Goal: Task Accomplishment & Management: Complete application form

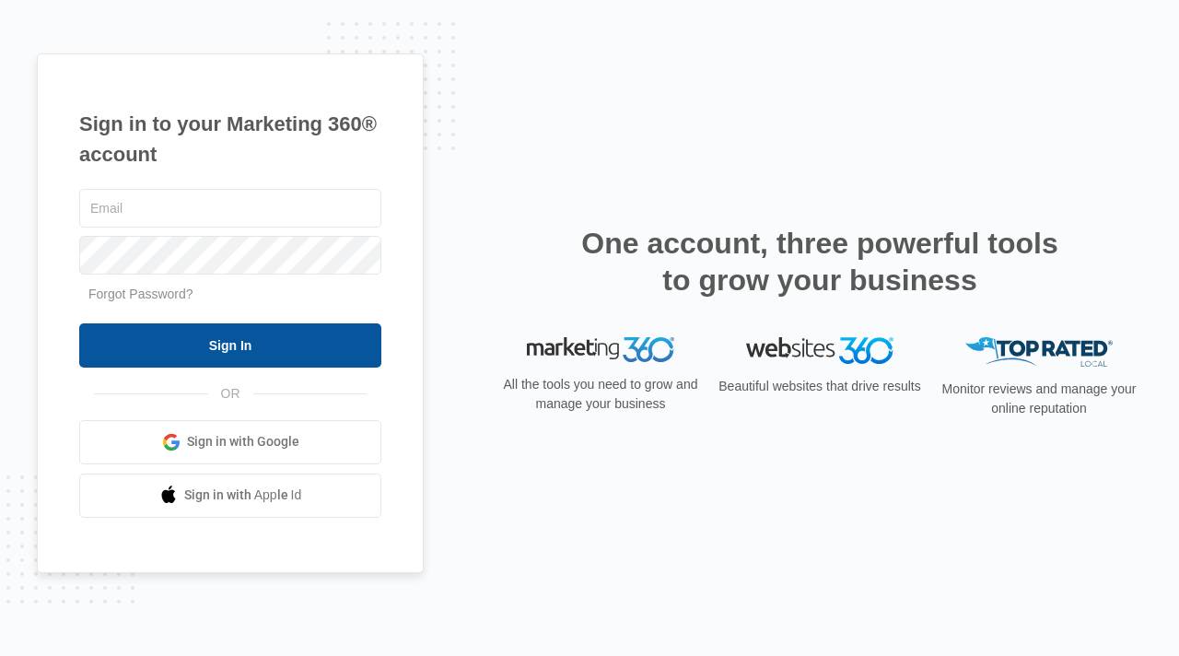
type input "elite@elitemaletclinic.com"
click at [238, 342] on input "Sign In" at bounding box center [230, 345] width 302 height 44
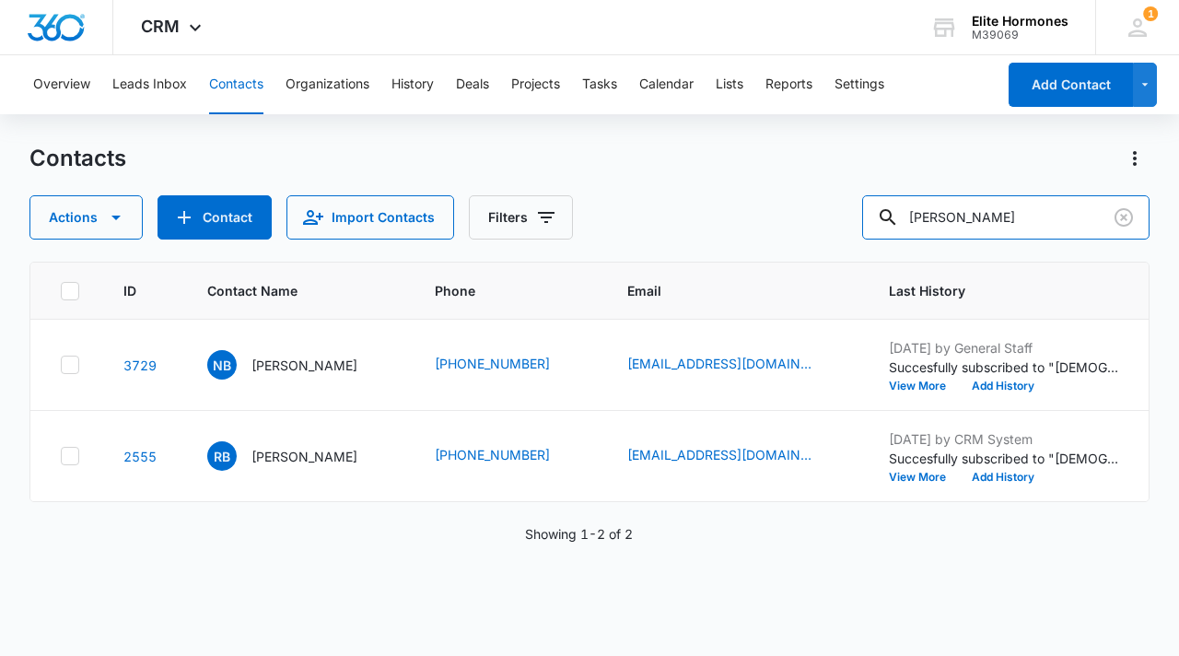
drag, startPoint x: 951, startPoint y: 226, endPoint x: 878, endPoint y: 223, distance: 73.7
click at [879, 223] on div "Actions Contact Import Contacts Filters [PERSON_NAME]" at bounding box center [589, 217] width 1120 height 44
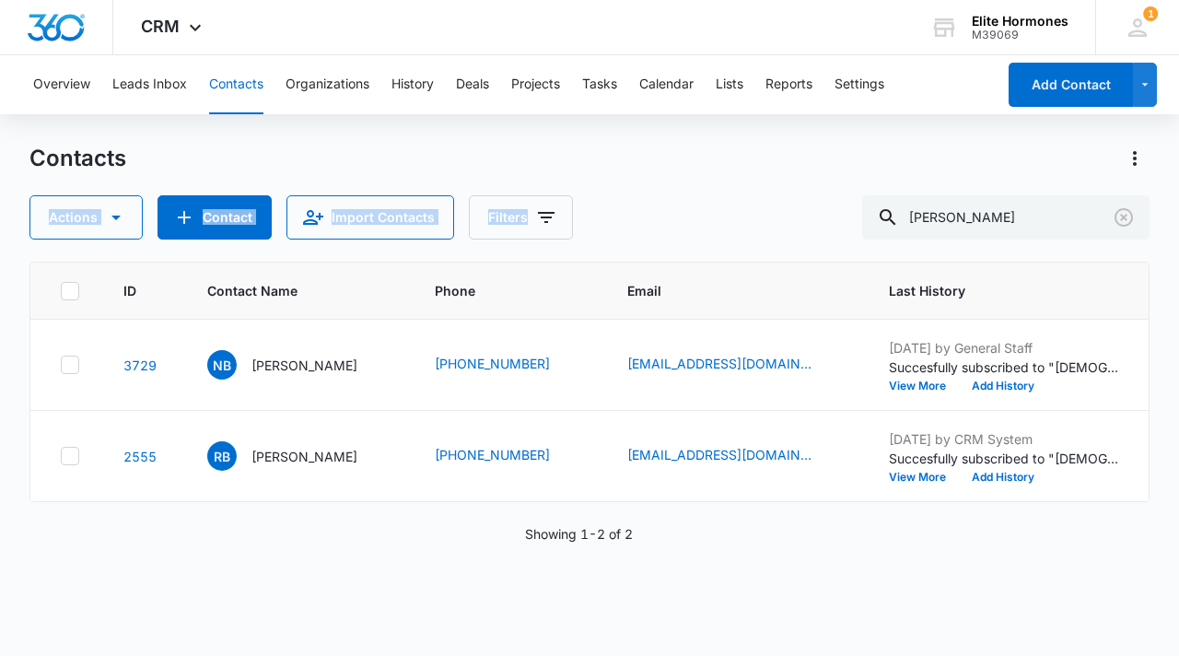
click at [844, 173] on div "Contacts Actions Contact Import Contacts Filters [PERSON_NAME]" at bounding box center [589, 192] width 1120 height 96
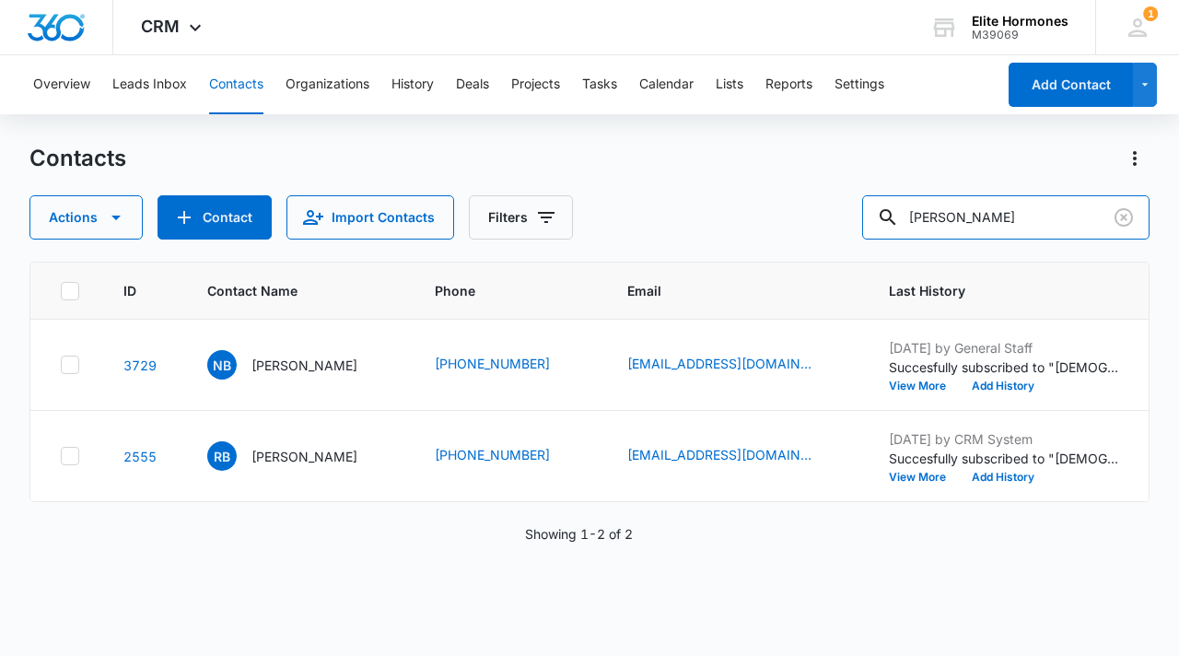
drag, startPoint x: 1015, startPoint y: 214, endPoint x: 903, endPoint y: 224, distance: 112.8
click at [904, 223] on div "Actions Contact Import Contacts Filters [PERSON_NAME]" at bounding box center [589, 217] width 1120 height 44
type input "[PERSON_NAME]"
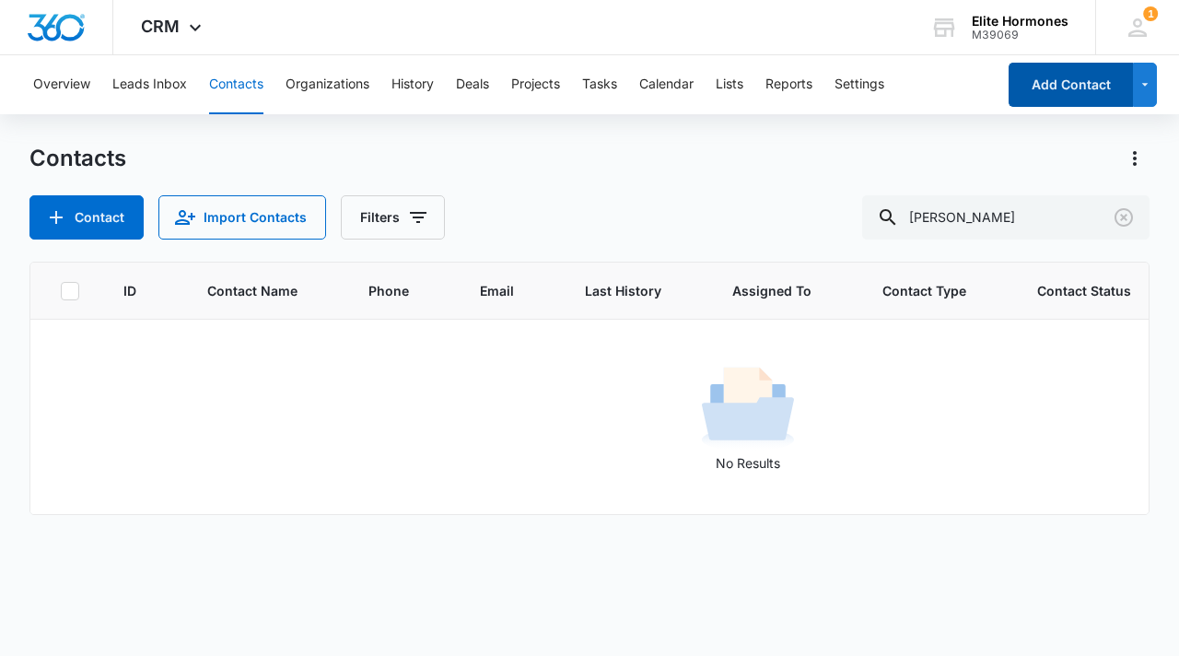
click at [1079, 95] on button "Add Contact" at bounding box center [1071, 85] width 124 height 44
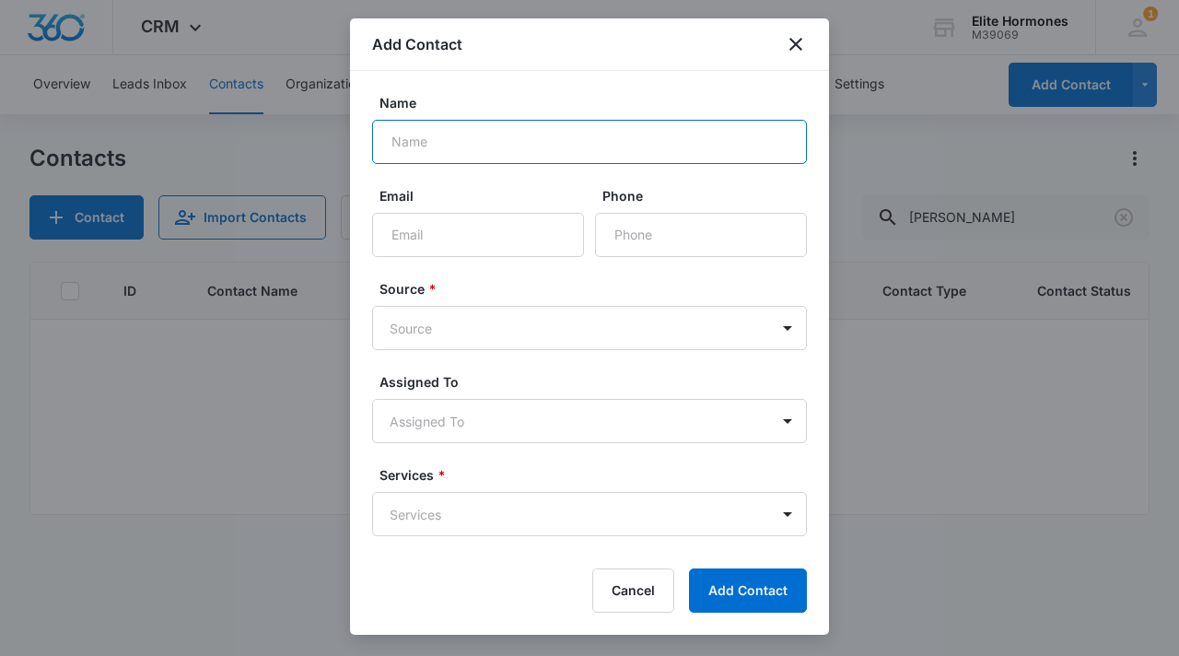
click at [504, 137] on input "Name" at bounding box center [589, 142] width 435 height 44
click at [556, 146] on input "[PERSON_NAME]" at bounding box center [589, 142] width 435 height 44
paste input "[PERSON_NAME]"
click at [436, 138] on input "GabrielRodriguez" at bounding box center [589, 142] width 435 height 44
type input "[PERSON_NAME]"
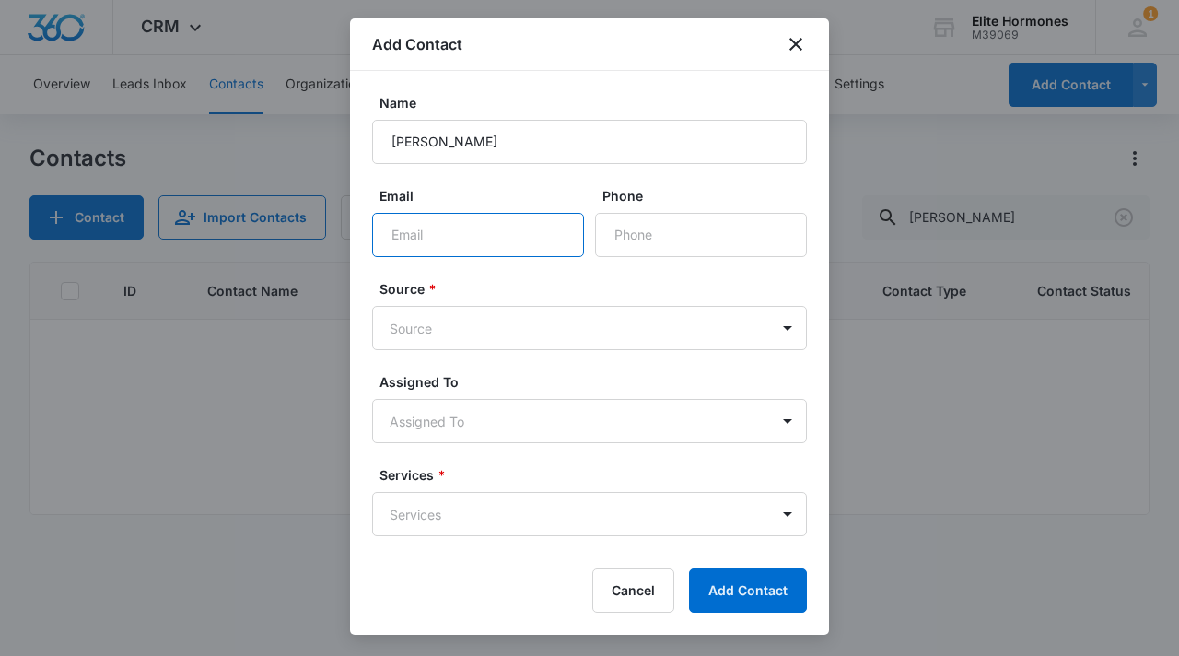
click at [428, 240] on input "Email" at bounding box center [478, 235] width 212 height 44
paste input "[PHONE_NUMBER] [EMAIL_ADDRESS][DOMAIN_NAME]"
click at [397, 242] on input "[PHONE_NUMBER] [EMAIL_ADDRESS][DOMAIN_NAME]" at bounding box center [478, 235] width 212 height 44
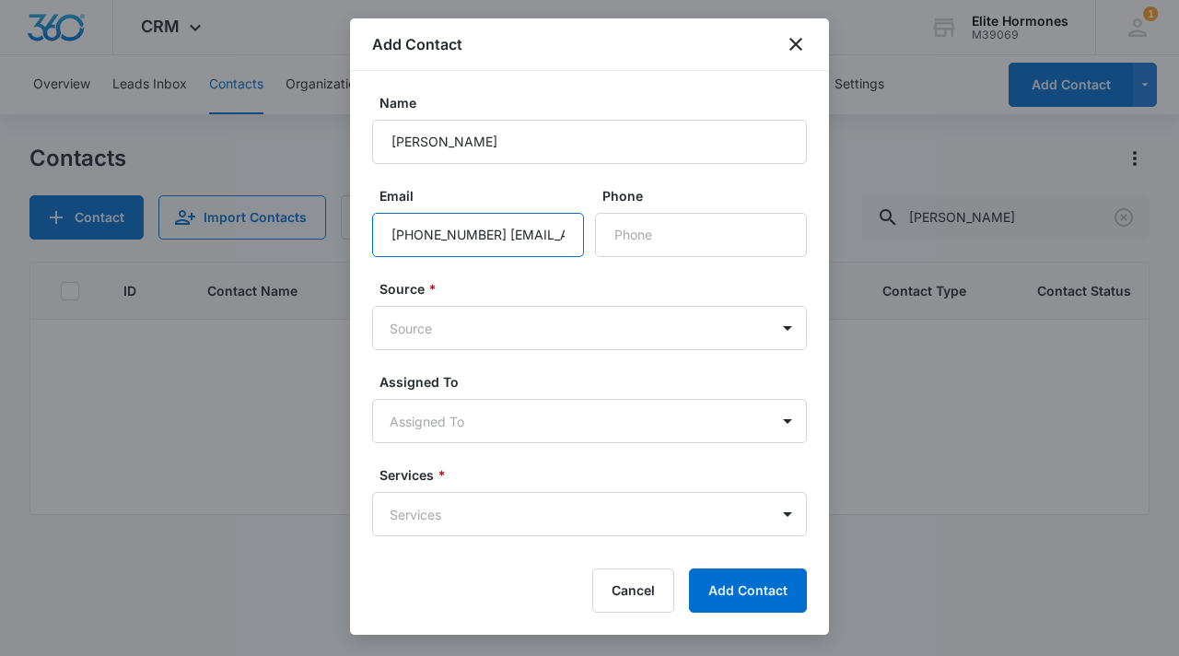
drag, startPoint x: 457, startPoint y: 234, endPoint x: 364, endPoint y: 235, distance: 93.0
click at [364, 235] on div "Name [PERSON_NAME] Email [PHONE_NUMBER] [EMAIL_ADDRESS][DOMAIN_NAME] Phone Sour…" at bounding box center [589, 310] width 479 height 479
type input "[EMAIL_ADDRESS][DOMAIN_NAME]"
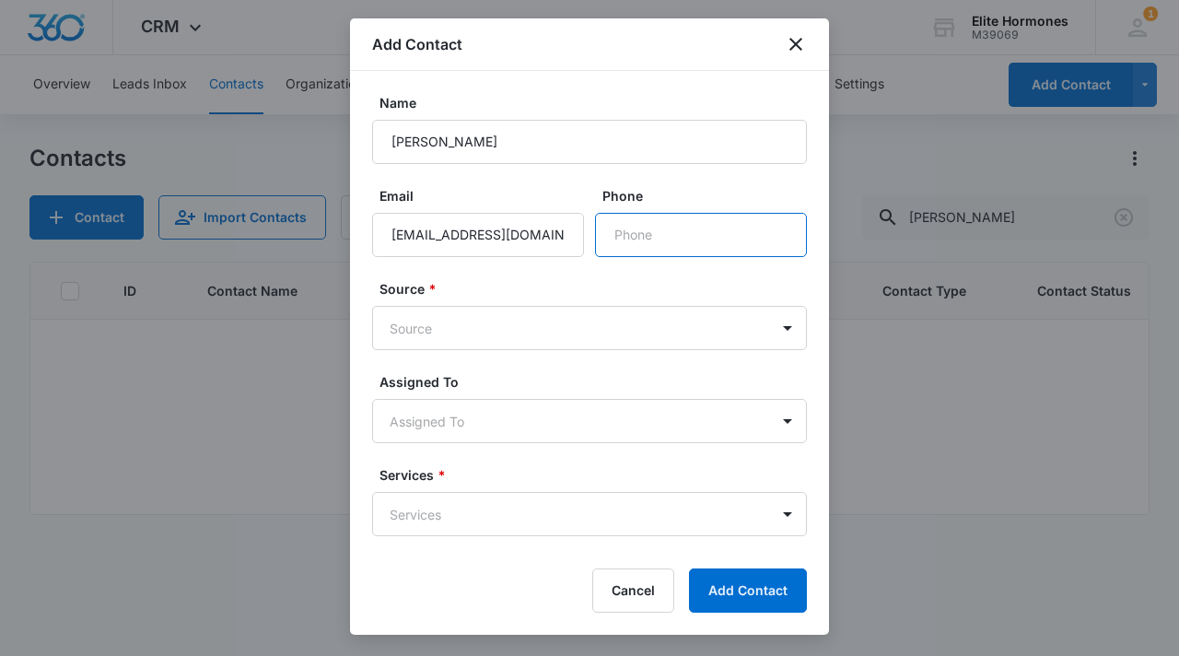
click at [653, 232] on input "Phone" at bounding box center [701, 235] width 212 height 44
paste input "[PHONE_NUMBER]"
type input "[PHONE_NUMBER]"
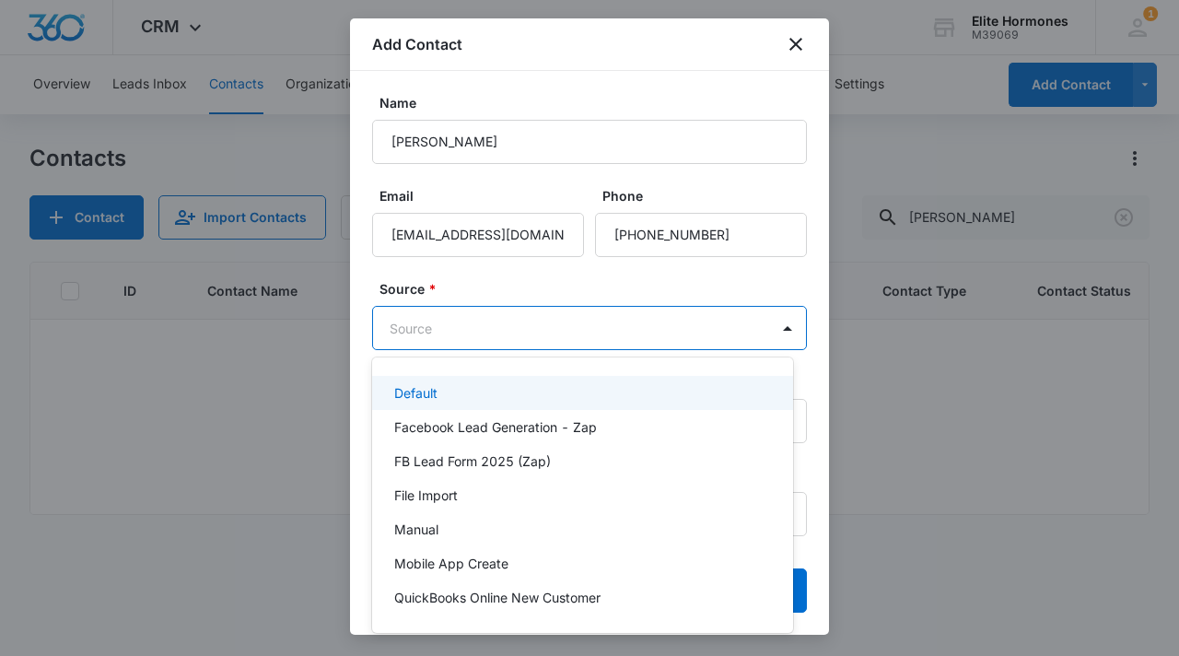
click at [577, 327] on body "CRM Apps Reputation Websites Forms CRM Email Social Content Ads Intelligence Fi…" at bounding box center [589, 328] width 1179 height 656
click at [562, 400] on div "Default" at bounding box center [580, 392] width 373 height 19
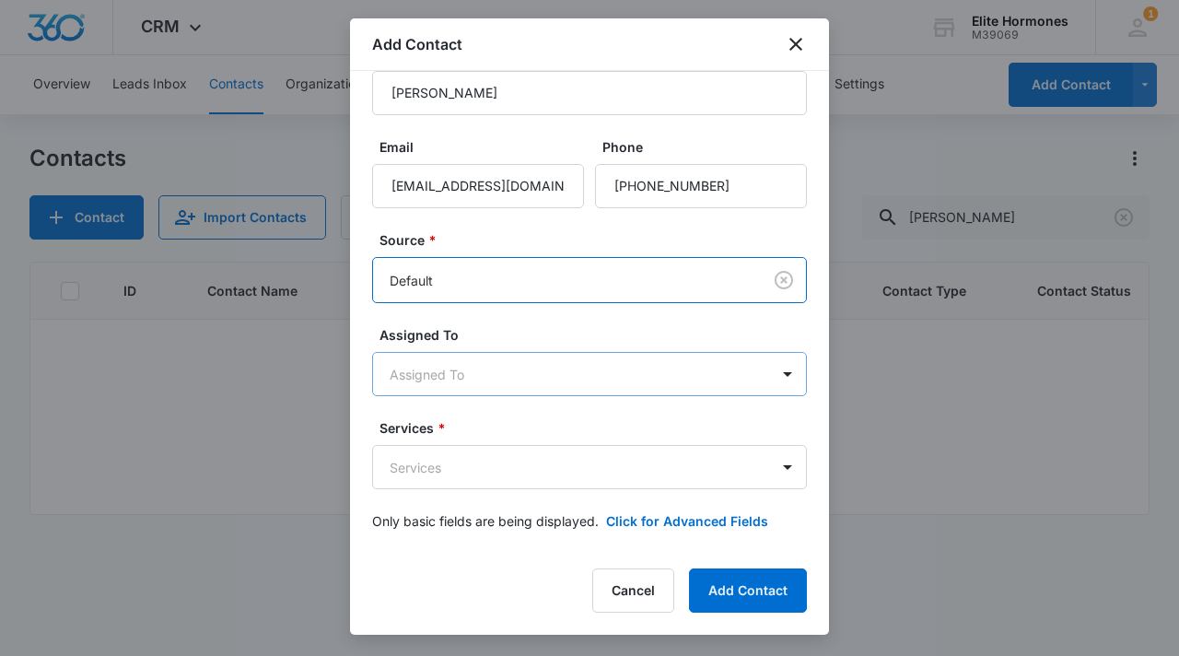
scroll to position [52, 0]
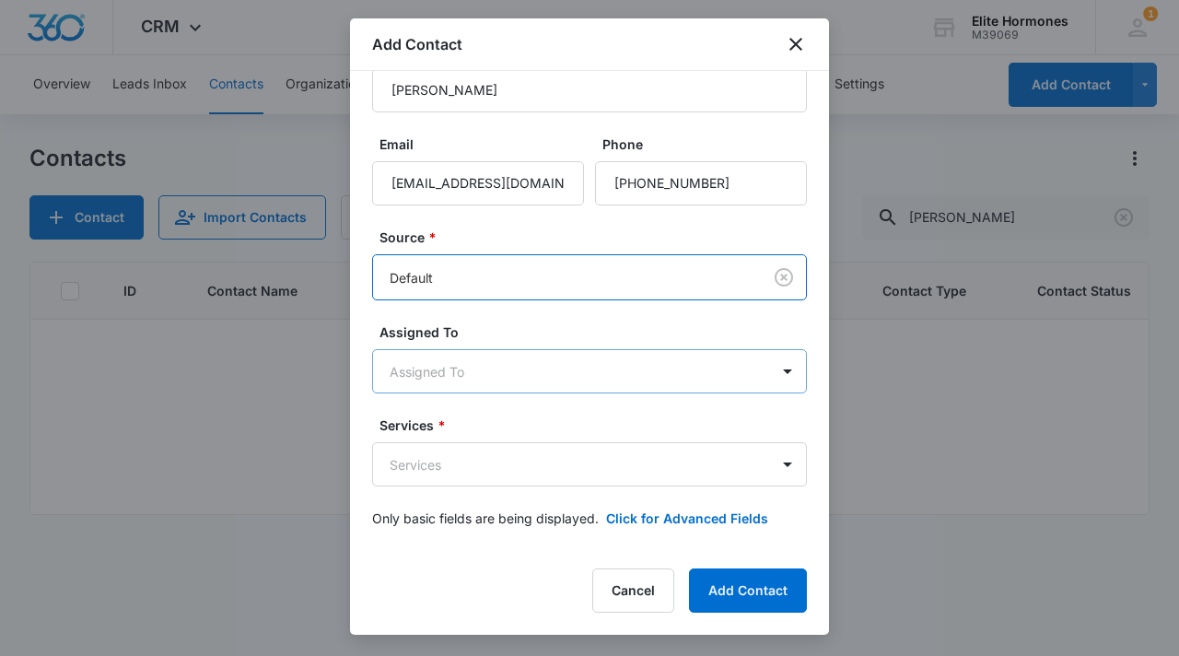
click at [507, 374] on body "CRM Apps Reputation Websites Forms CRM Email Social Content Ads Intelligence Fi…" at bounding box center [589, 328] width 1179 height 656
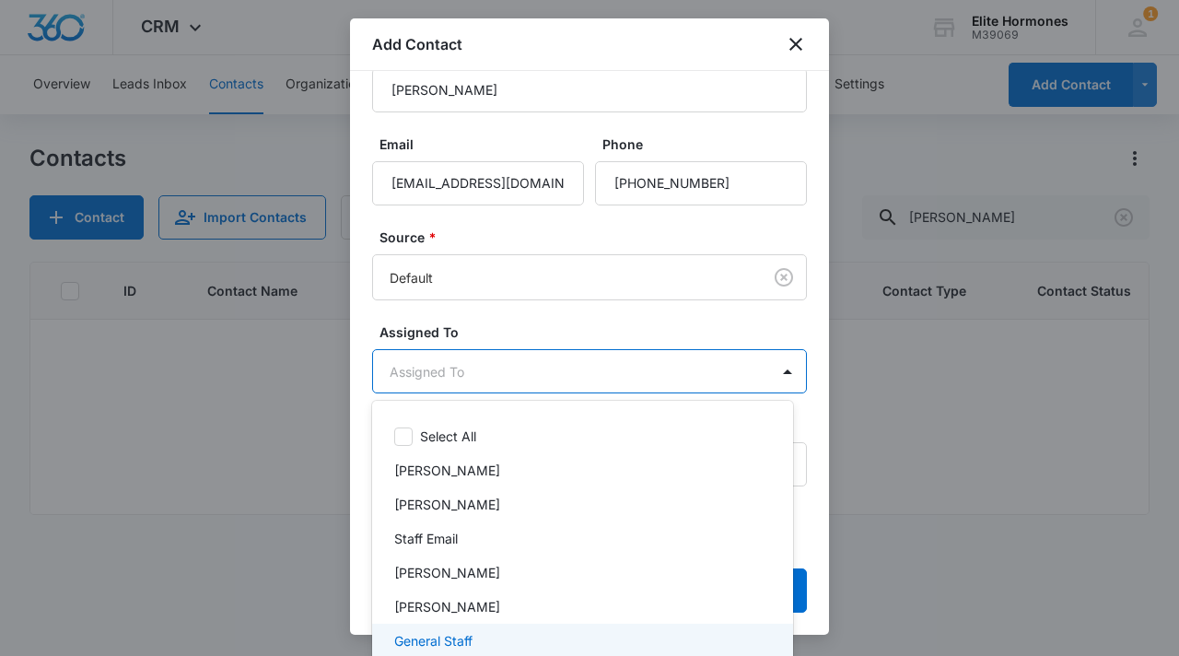
click at [602, 640] on div "General Staff" at bounding box center [580, 640] width 373 height 19
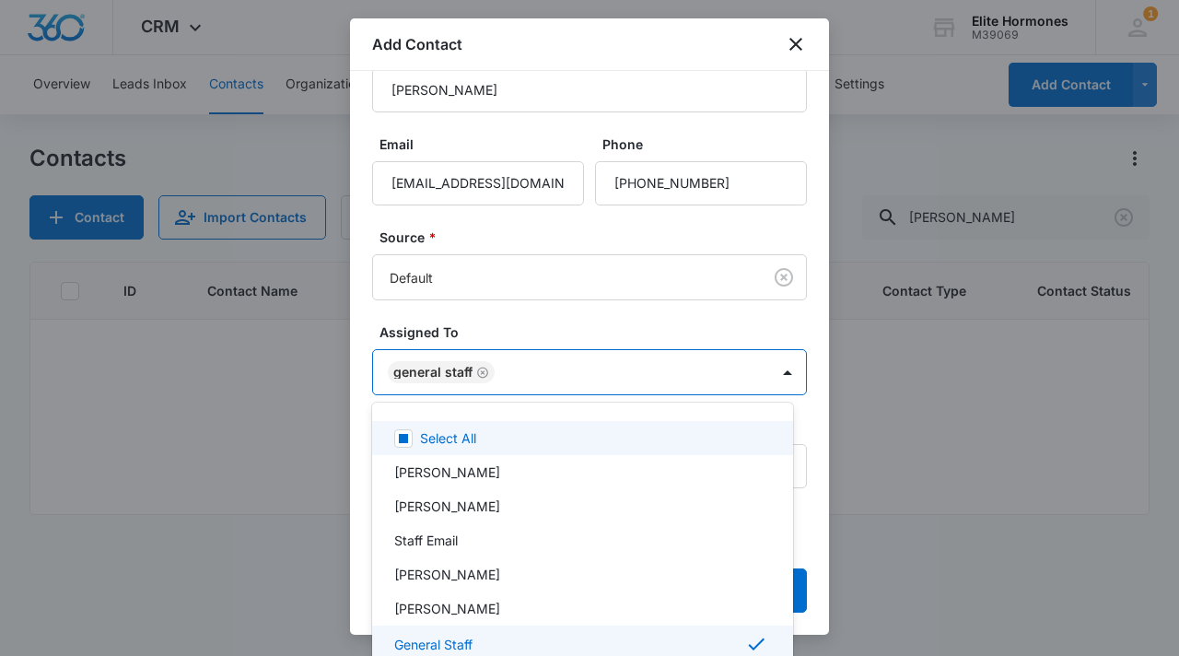
drag, startPoint x: 356, startPoint y: 406, endPoint x: 401, endPoint y: 406, distance: 45.1
click at [356, 406] on div at bounding box center [589, 328] width 1179 height 656
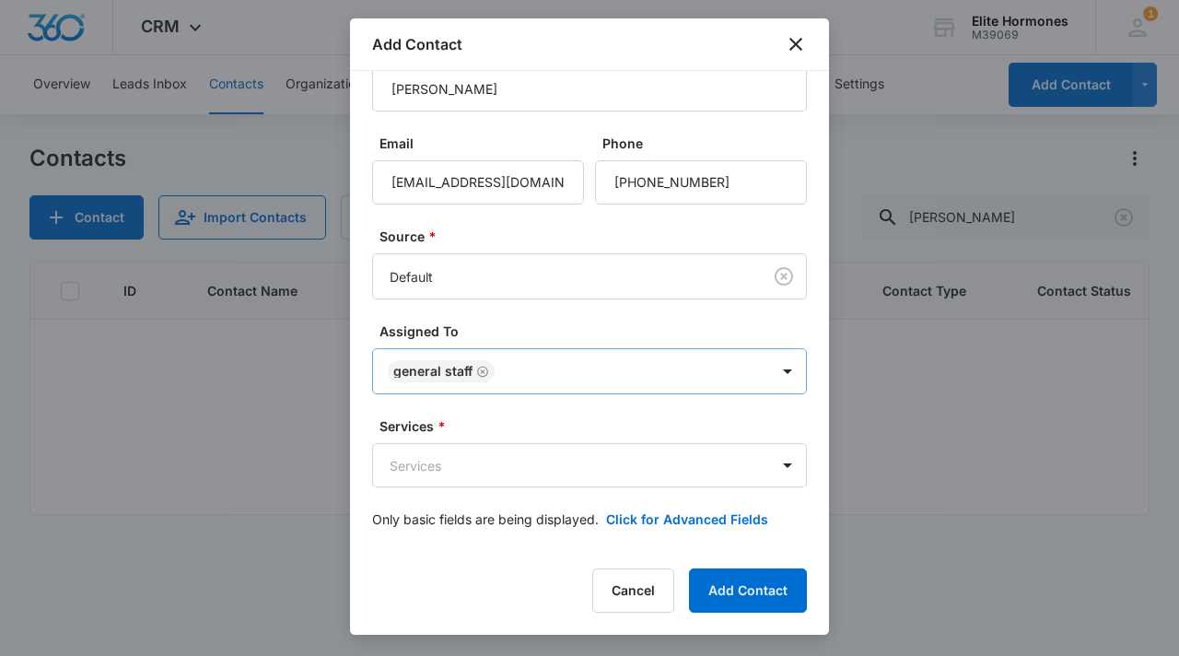
scroll to position [53, 0]
click at [576, 478] on body "CRM Apps Reputation Websites Forms CRM Email Social Content Ads Intelligence Fi…" at bounding box center [589, 328] width 1179 height 656
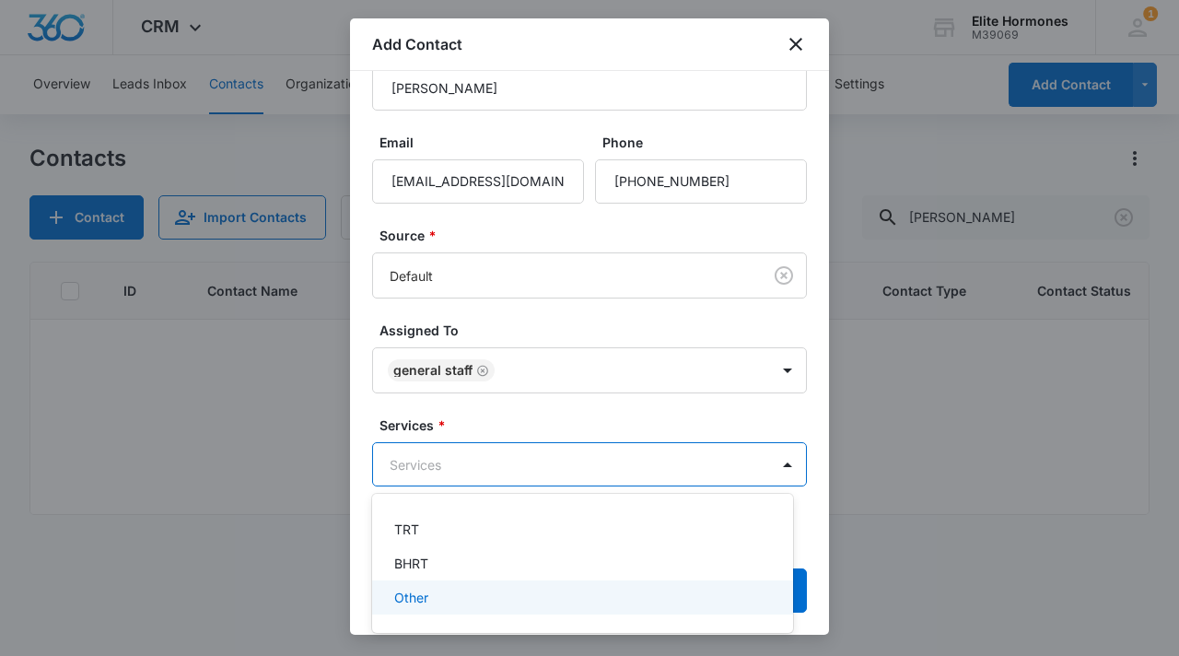
click at [585, 593] on div "Other" at bounding box center [580, 597] width 373 height 19
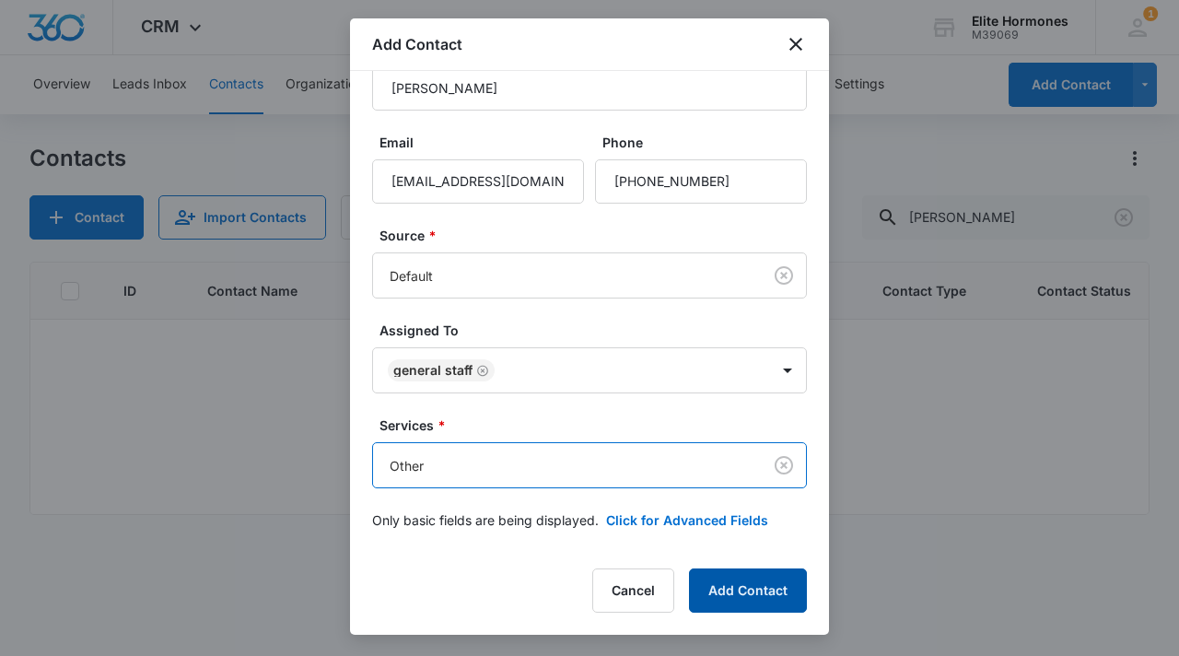
click at [745, 592] on button "Add Contact" at bounding box center [748, 590] width 118 height 44
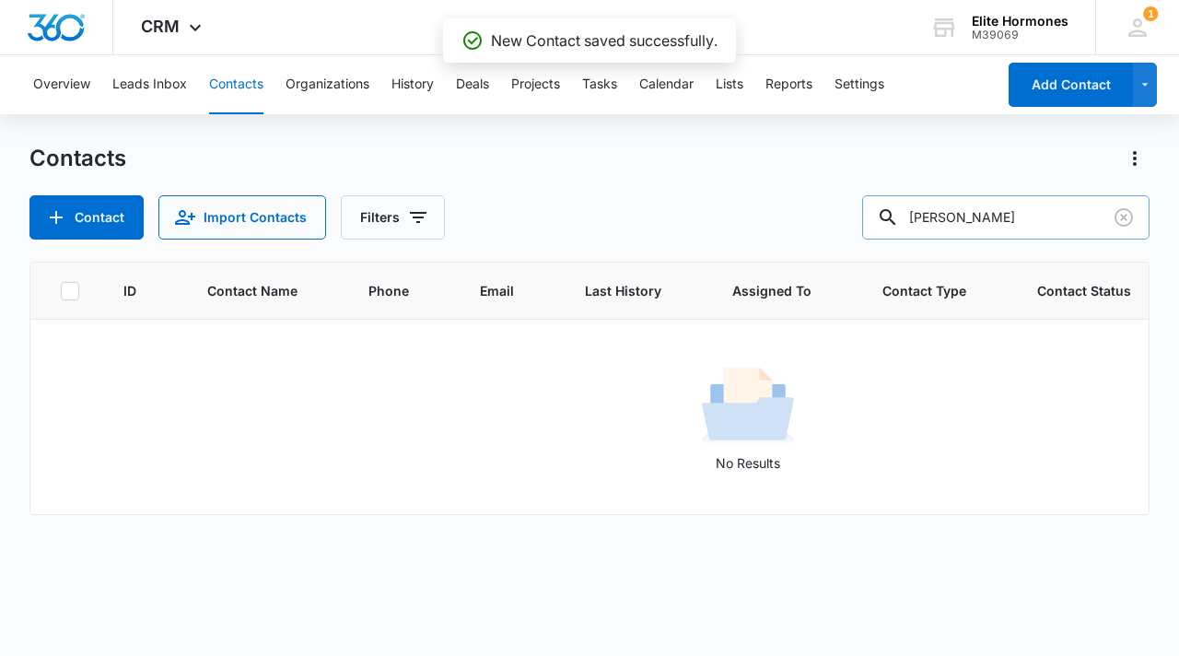
click at [1035, 214] on input "[PERSON_NAME]" at bounding box center [1005, 217] width 287 height 44
click at [1040, 221] on input "[PERSON_NAME]" at bounding box center [1005, 217] width 287 height 44
type input "[PERSON_NAME]"
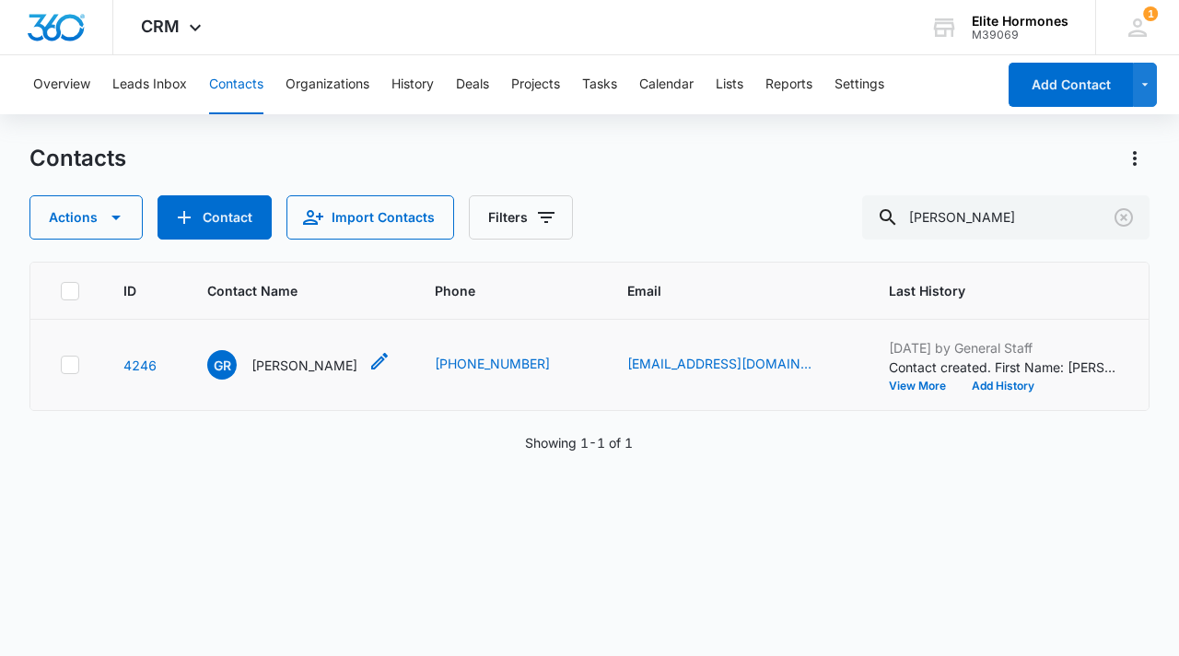
click at [312, 368] on p "[PERSON_NAME]" at bounding box center [304, 365] width 106 height 19
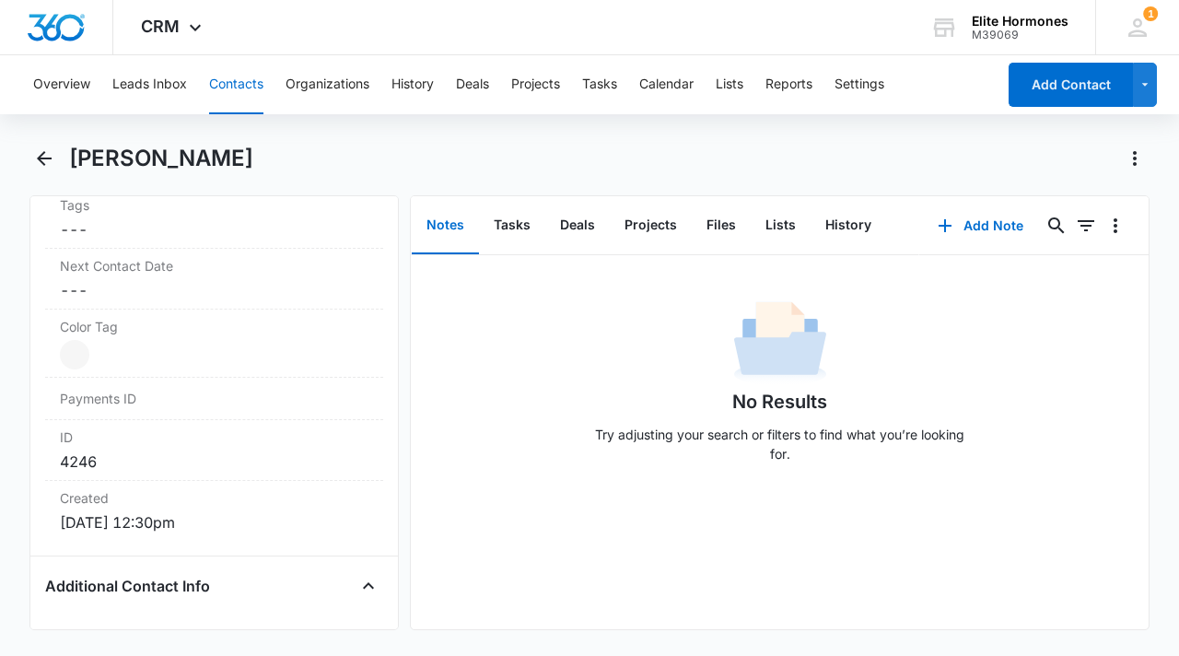
scroll to position [735, 0]
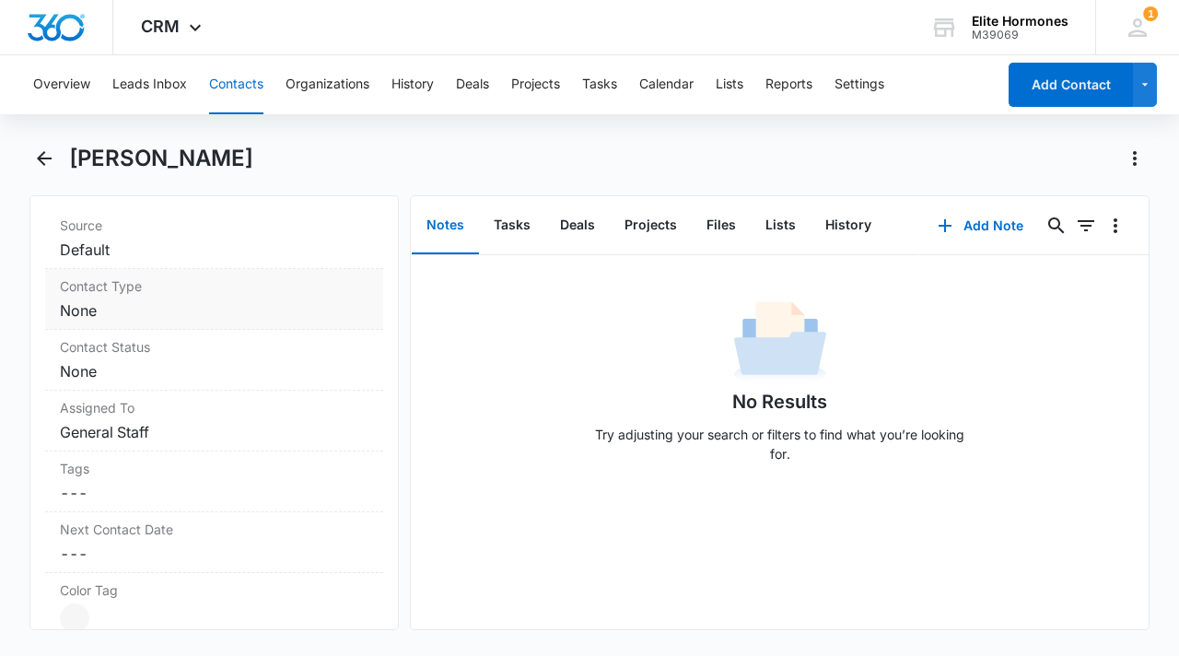
click at [181, 297] on div "Contact Type Cancel Save Changes None" at bounding box center [214, 299] width 338 height 61
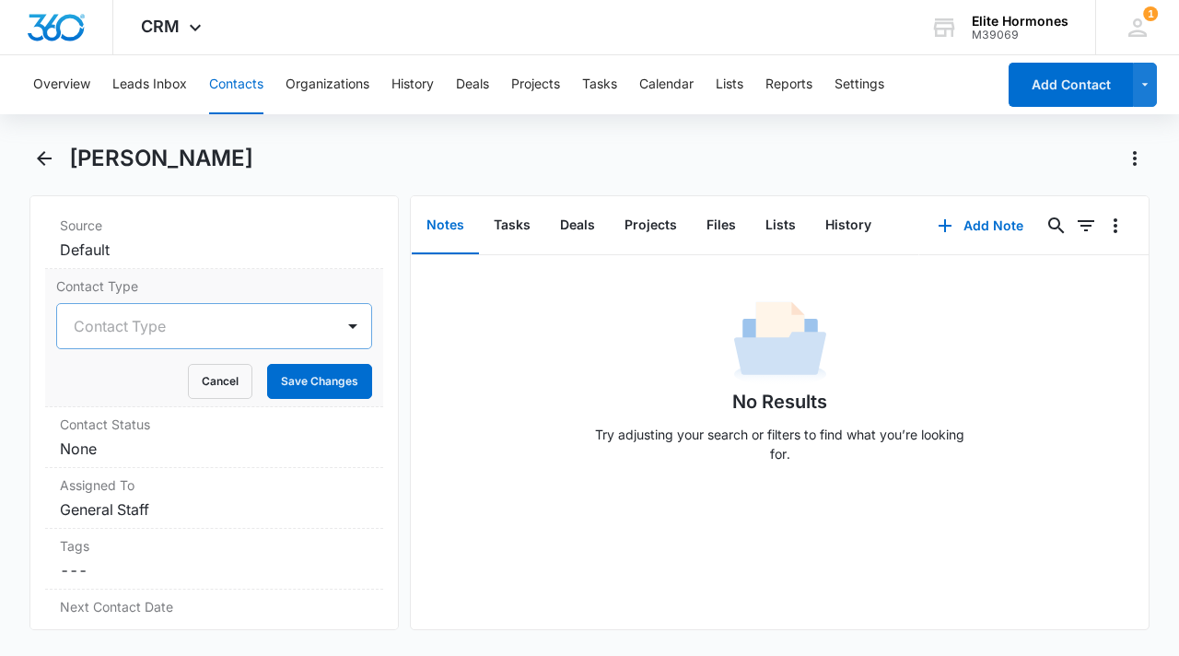
click at [276, 329] on div at bounding box center [192, 326] width 237 height 26
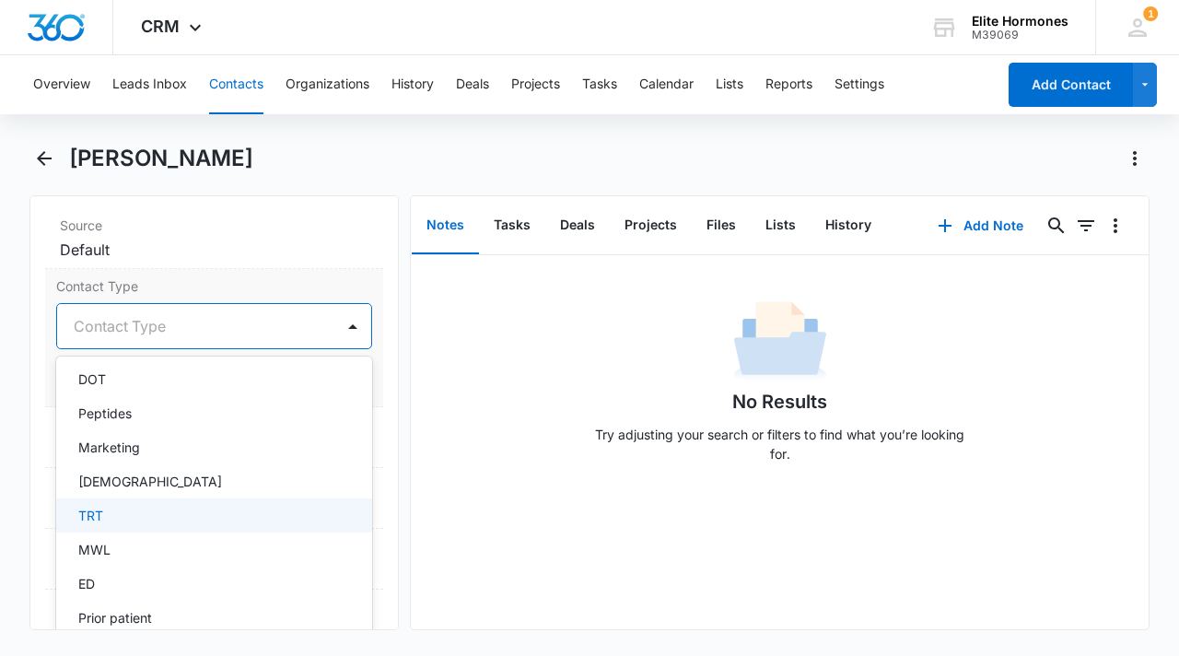
scroll to position [491, 0]
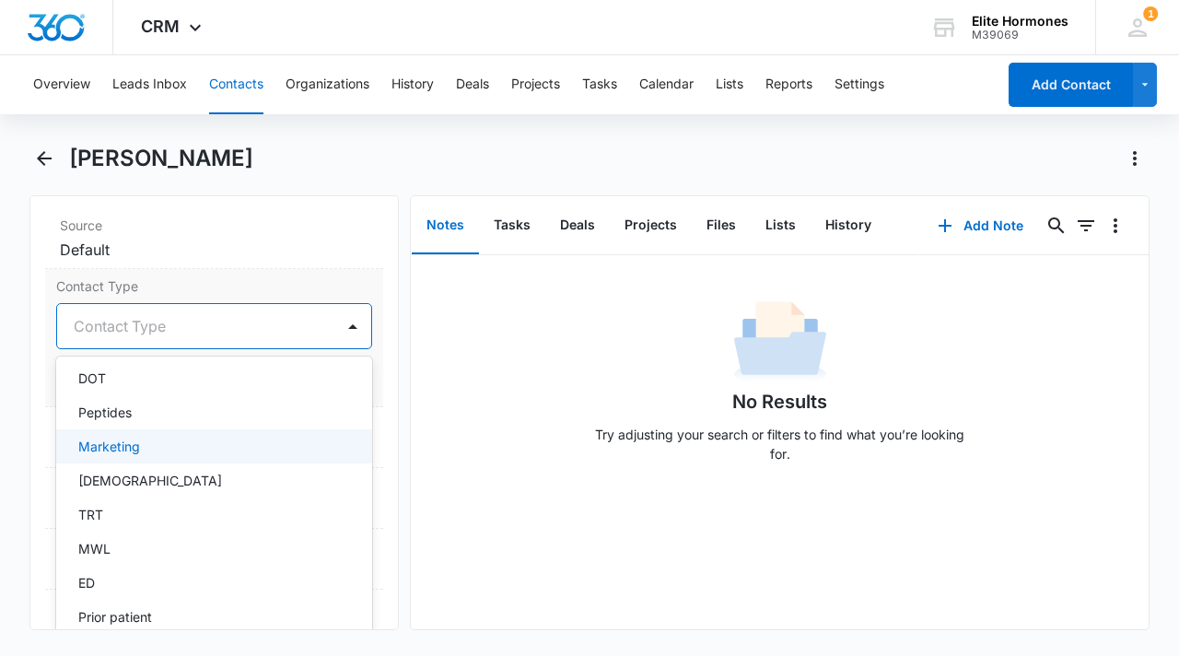
drag, startPoint x: 249, startPoint y: 512, endPoint x: 275, endPoint y: 449, distance: 68.9
click at [275, 449] on div "Select All Lead Customer Subscriber Business Inquiry Aesthetics South Lake Expo…" at bounding box center [214, 517] width 316 height 293
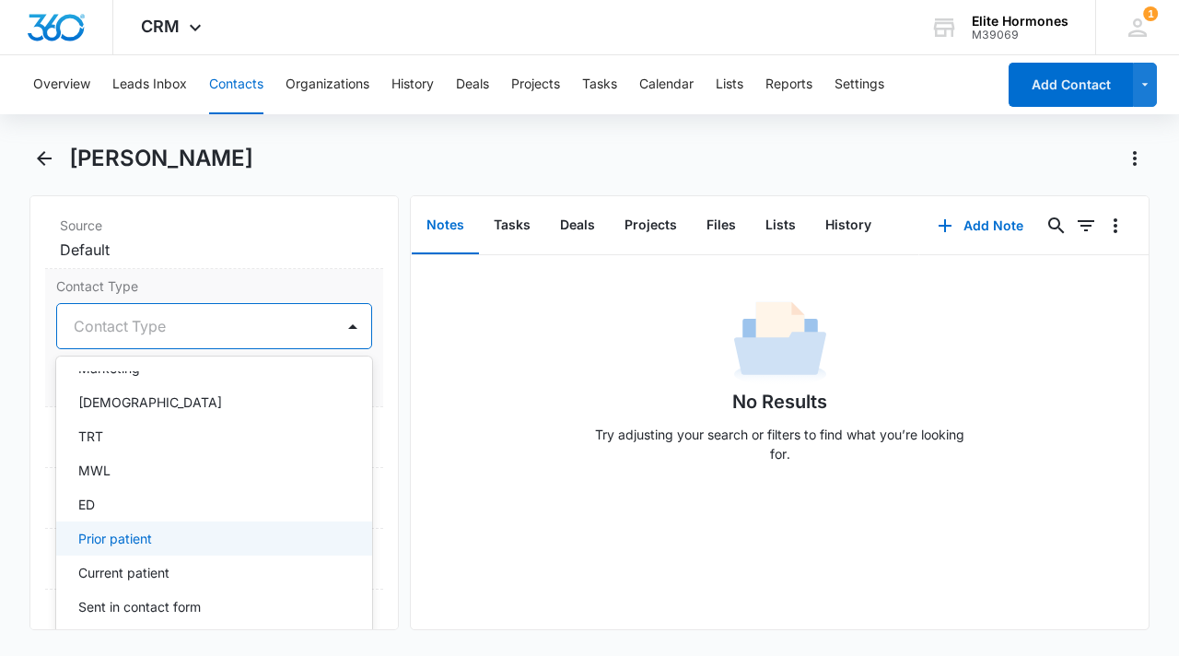
scroll to position [583, 0]
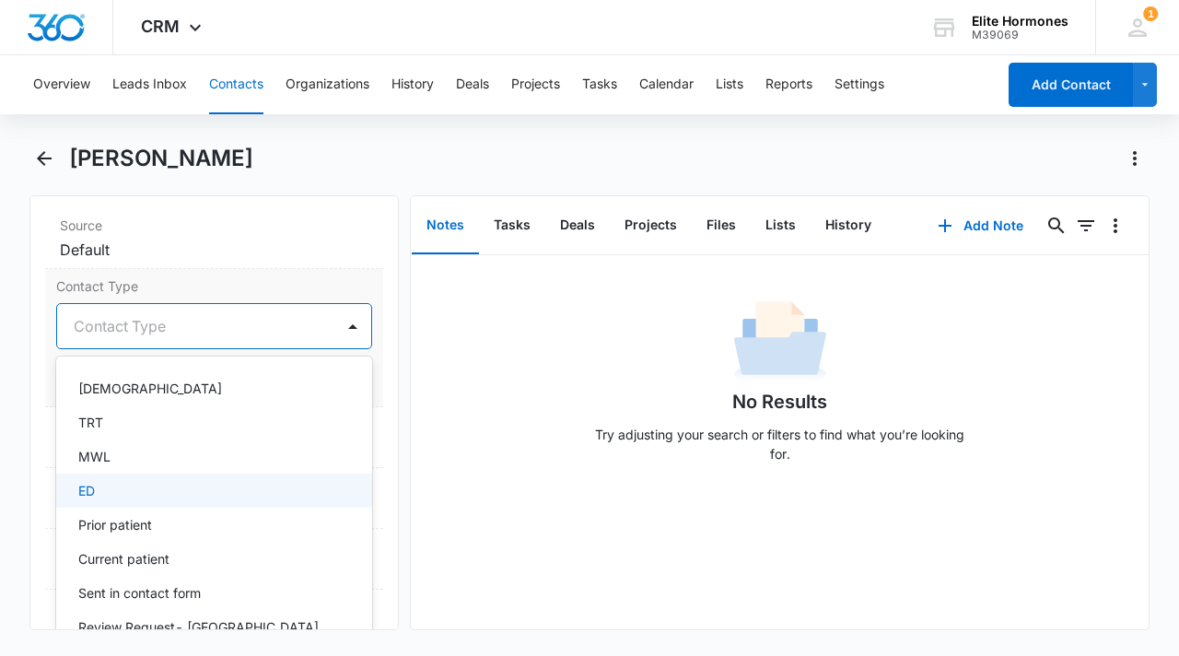
click at [228, 477] on div "ED" at bounding box center [214, 490] width 316 height 34
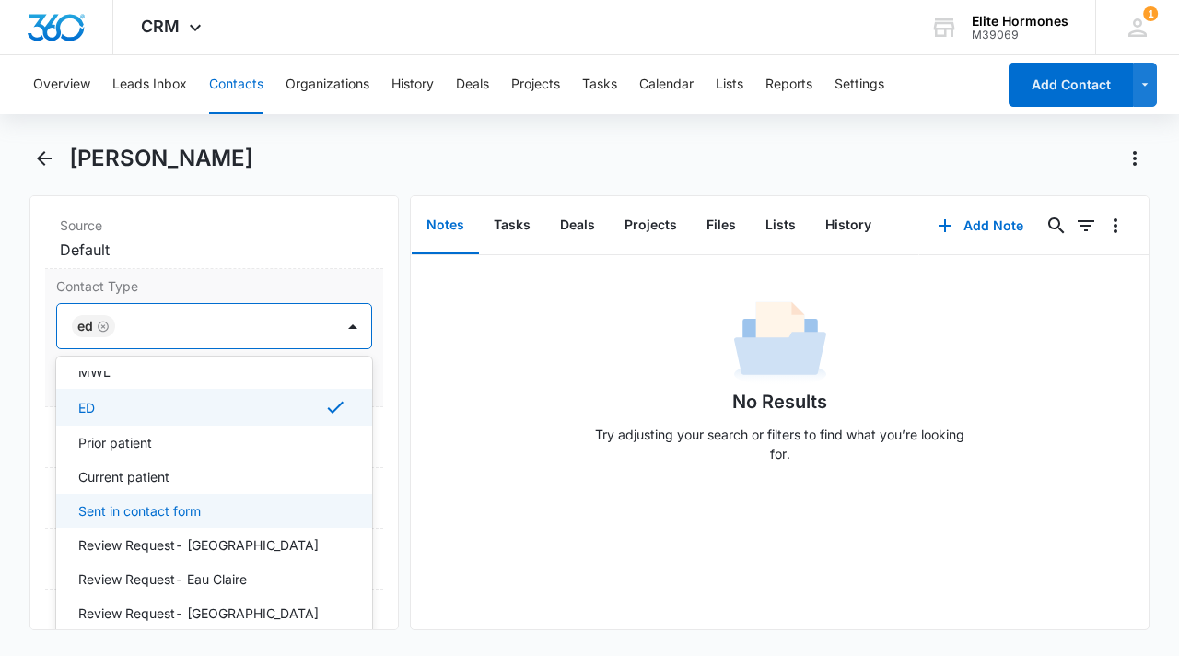
scroll to position [761, 0]
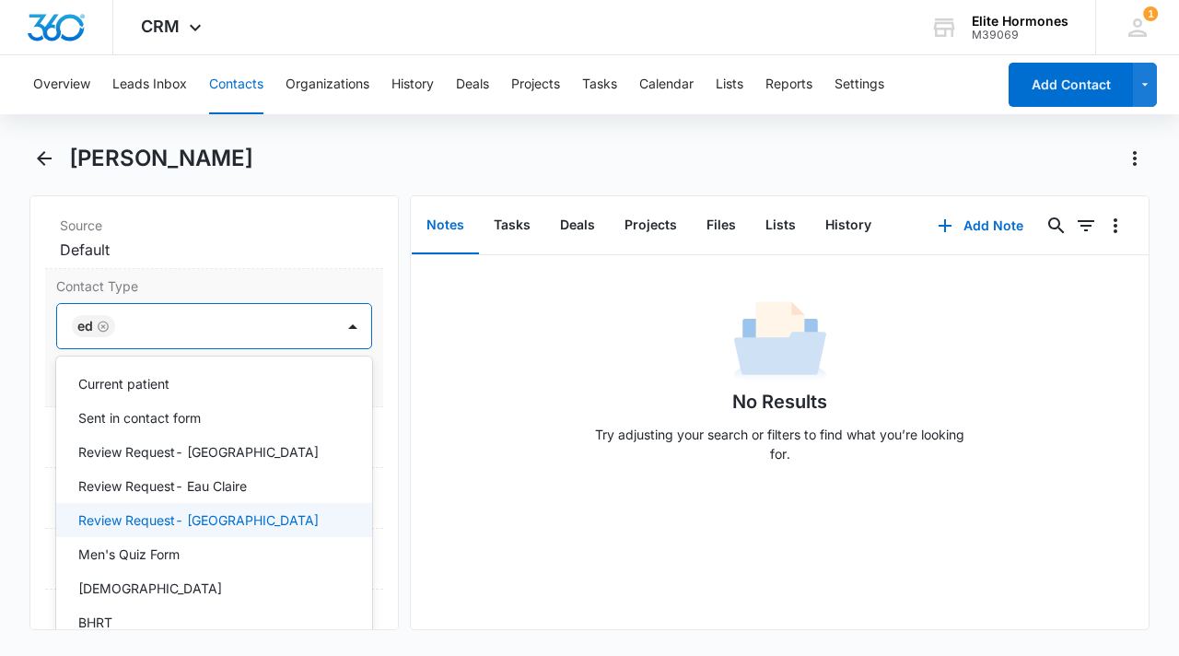
click at [271, 512] on div "Review Request- [GEOGRAPHIC_DATA]" at bounding box center [212, 519] width 268 height 19
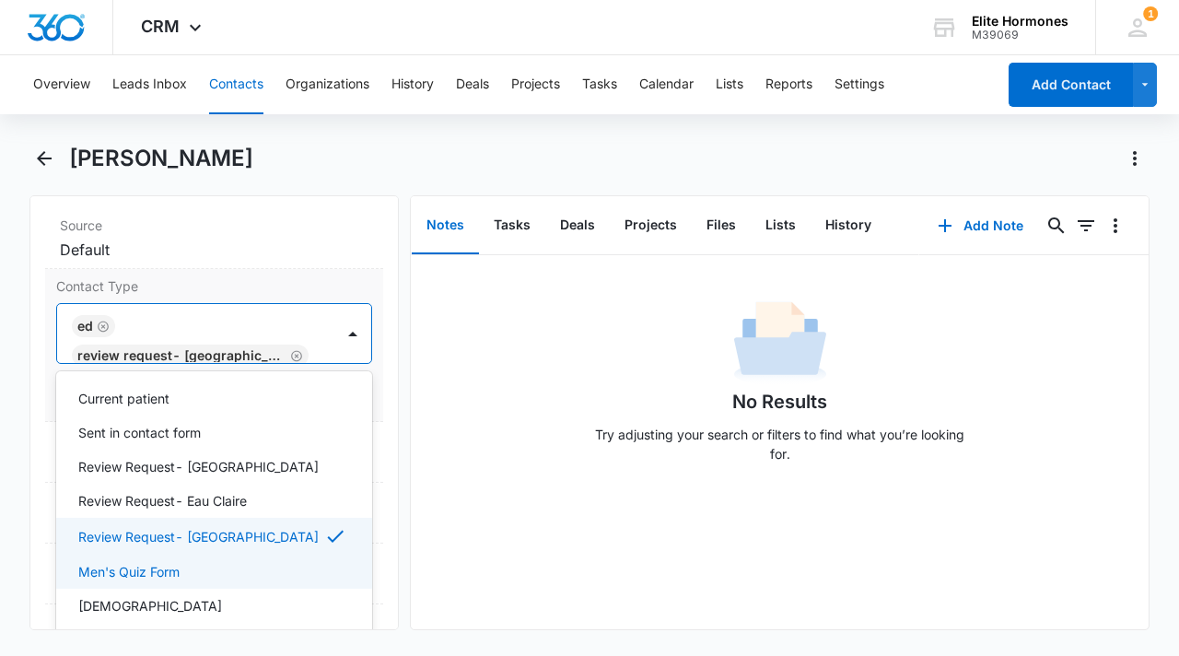
click at [245, 570] on div "Men's Quiz Form" at bounding box center [212, 571] width 268 height 19
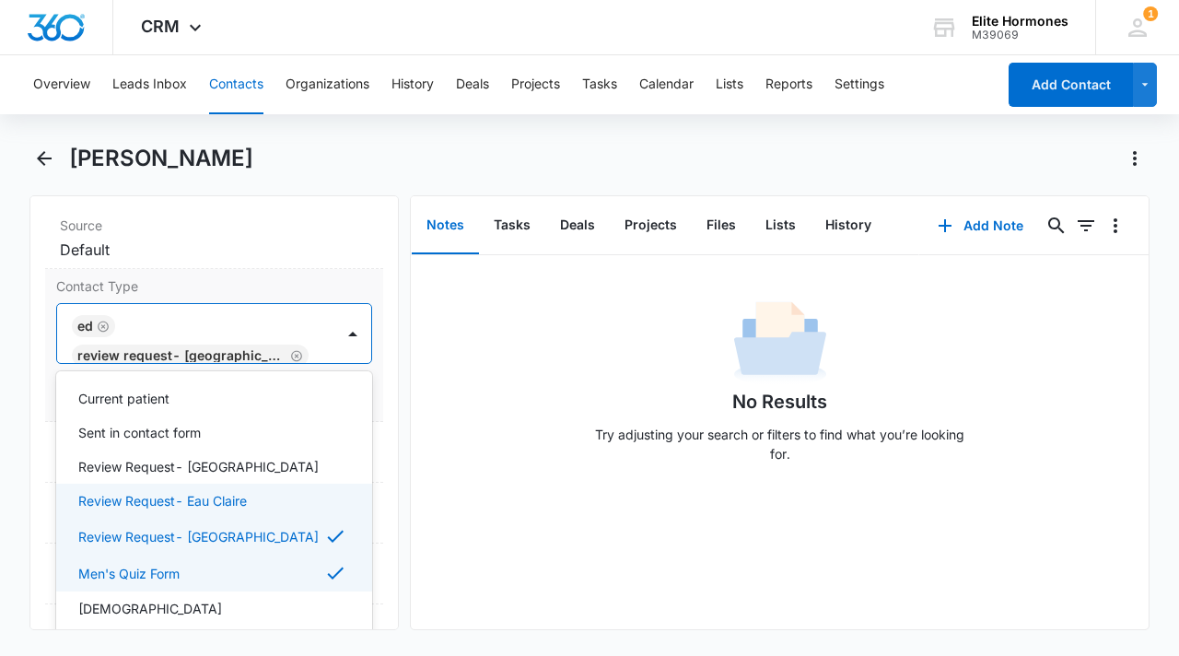
scroll to position [813, 0]
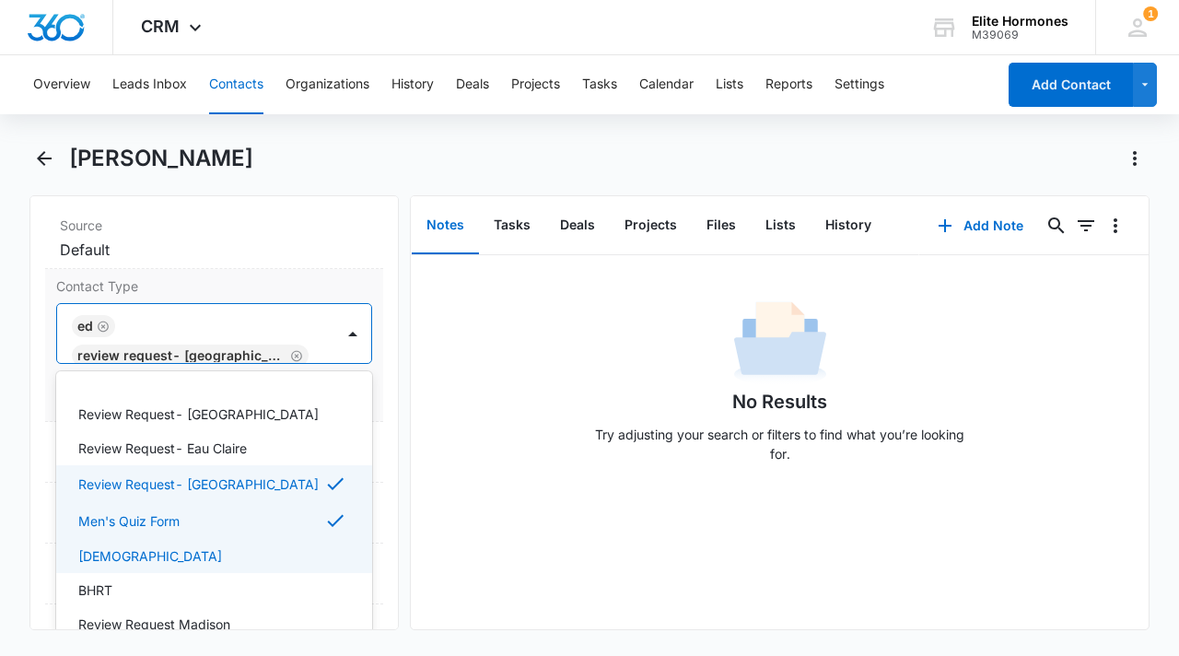
click at [220, 557] on div "[DEMOGRAPHIC_DATA]" at bounding box center [212, 555] width 268 height 19
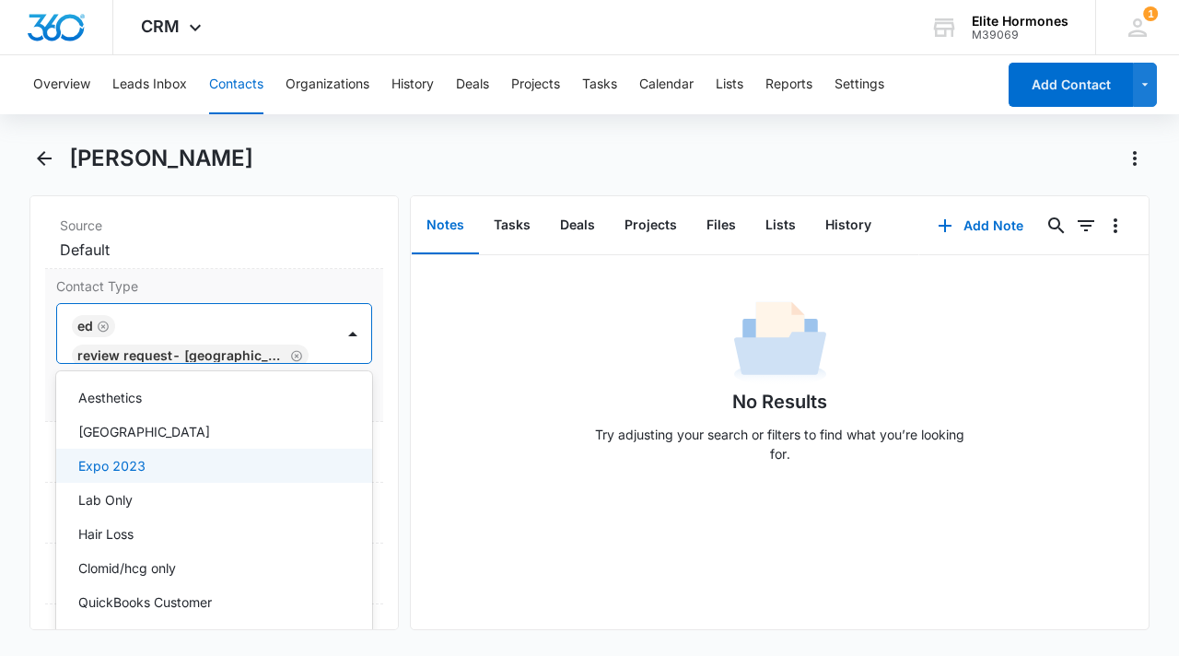
scroll to position [184, 0]
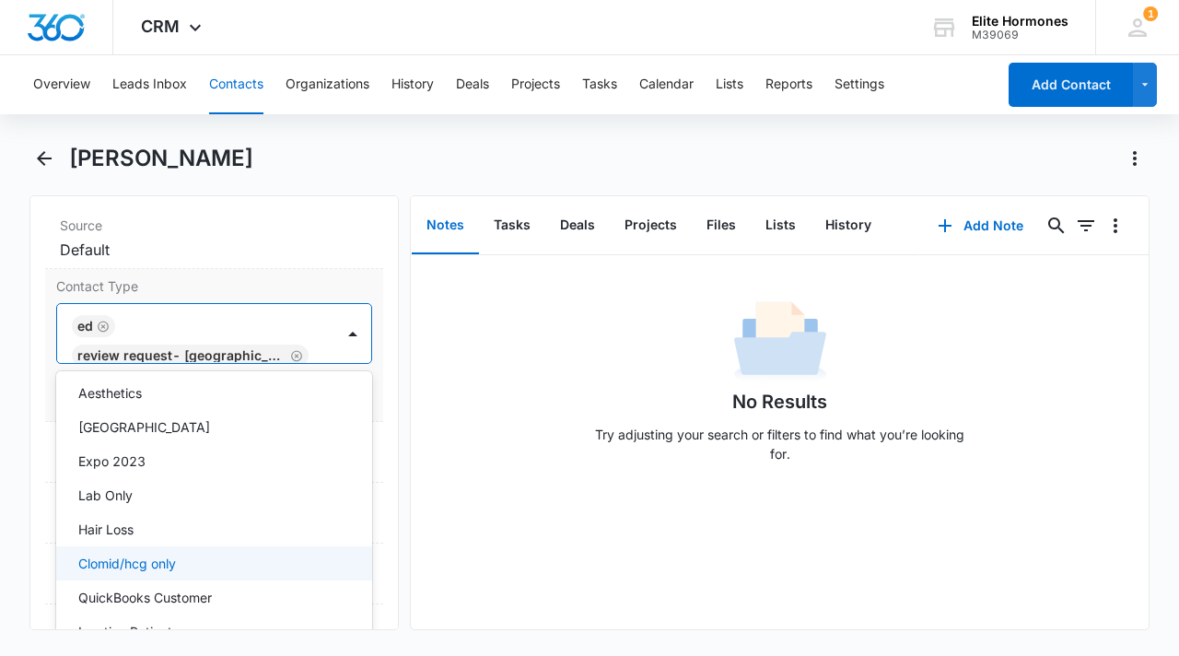
click at [192, 555] on div "Clomid/hcg only" at bounding box center [212, 563] width 268 height 19
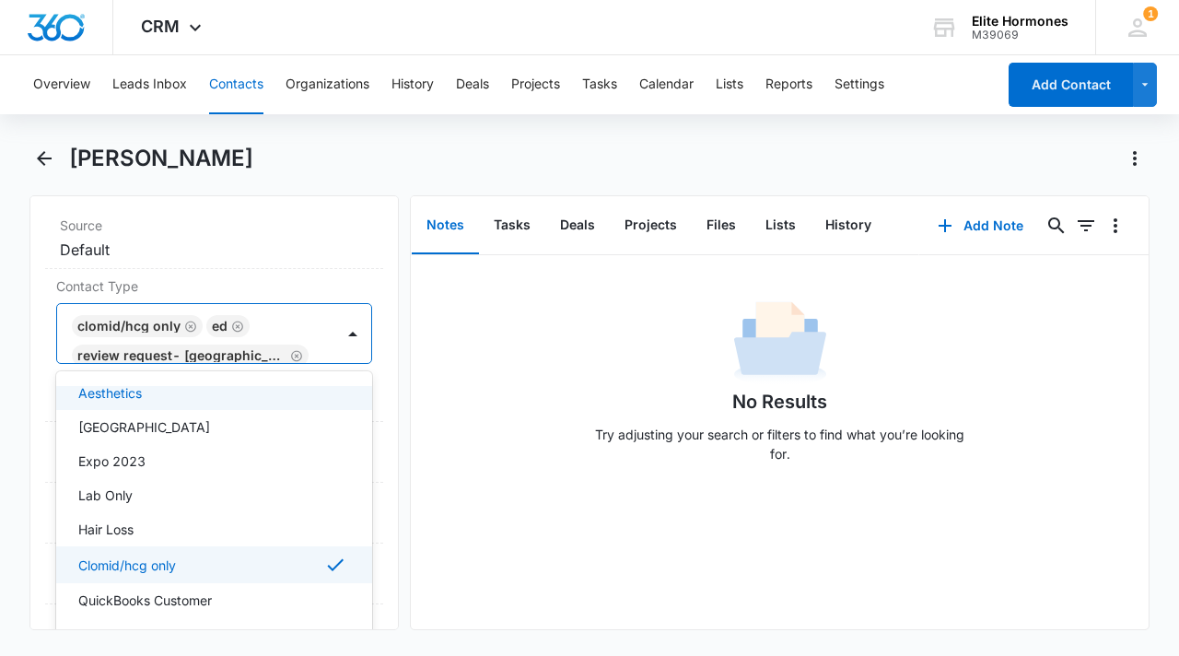
click at [36, 353] on div "Remove GR [PERSON_NAME] Contact Info Name Cancel Save Changes [PERSON_NAME] Pho…" at bounding box center [213, 412] width 369 height 435
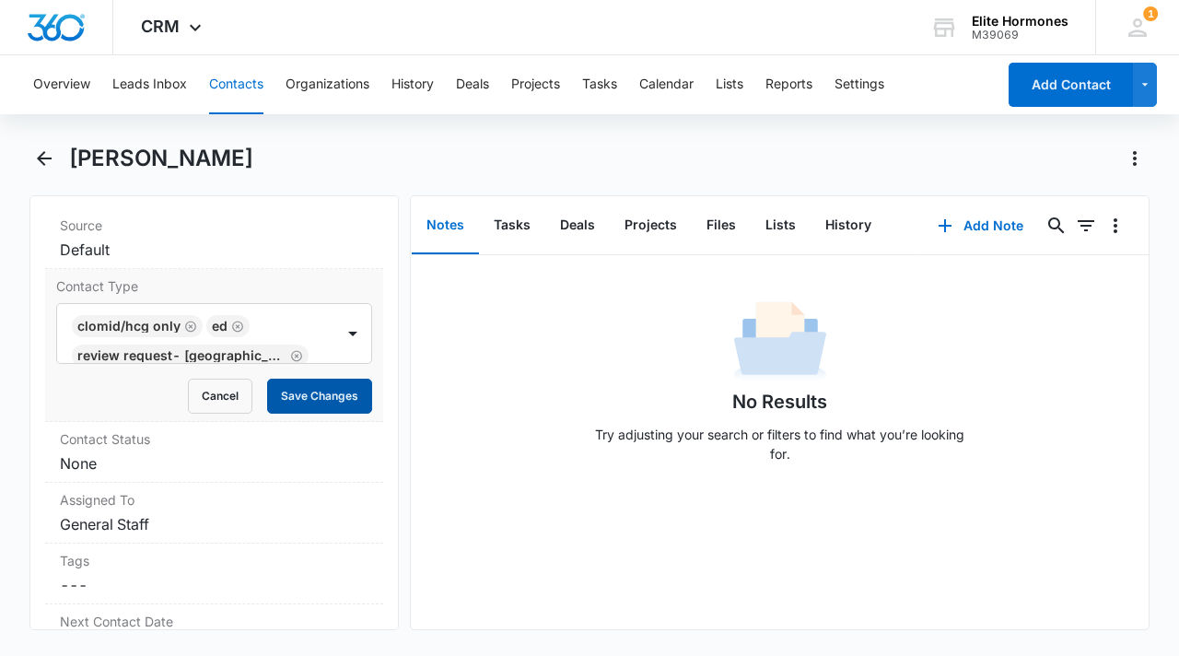
click at [287, 391] on button "Save Changes" at bounding box center [319, 396] width 105 height 35
